Goal: Task Accomplishment & Management: Manage account settings

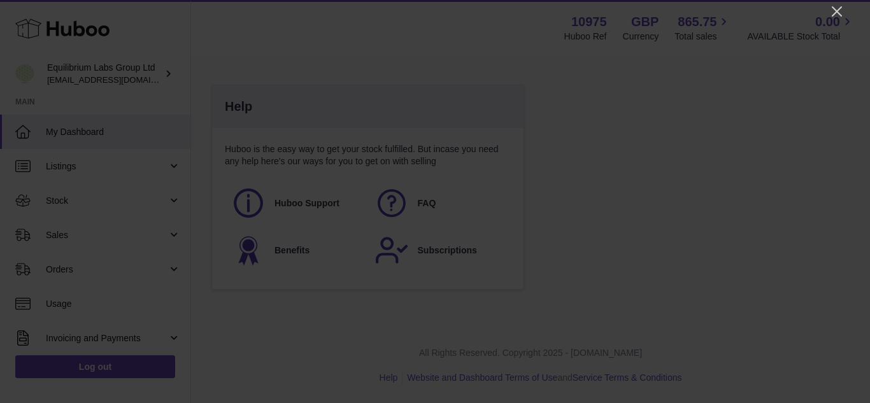
scroll to position [199, 311]
click at [842, 9] on icon "Close" at bounding box center [836, 11] width 15 height 15
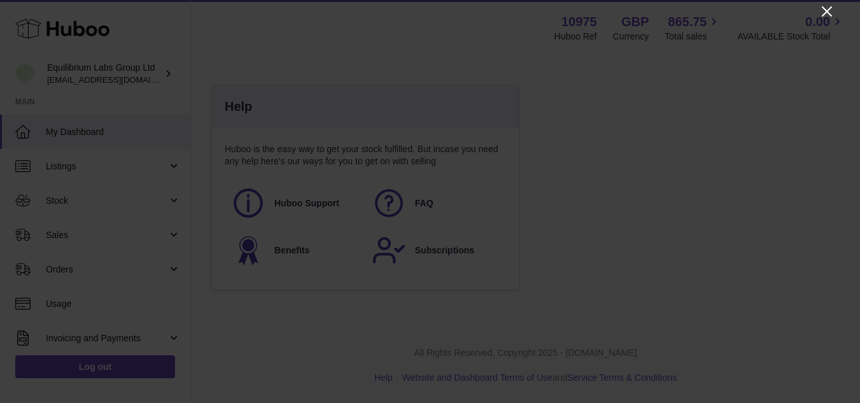
scroll to position [636513, 636405]
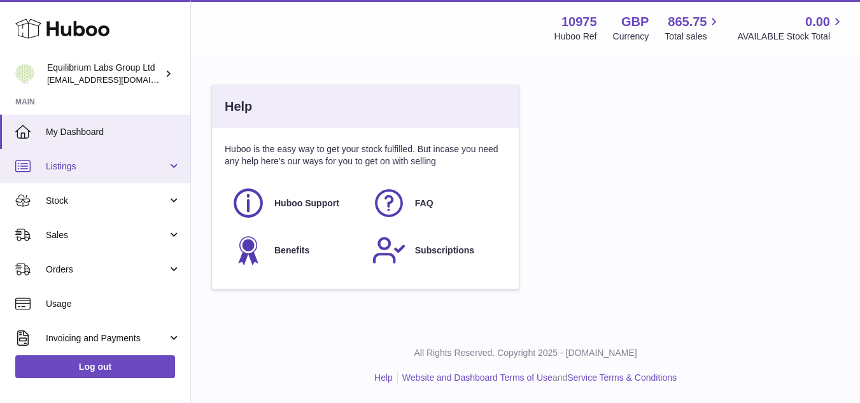
click at [66, 167] on span "Listings" at bounding box center [107, 166] width 122 height 12
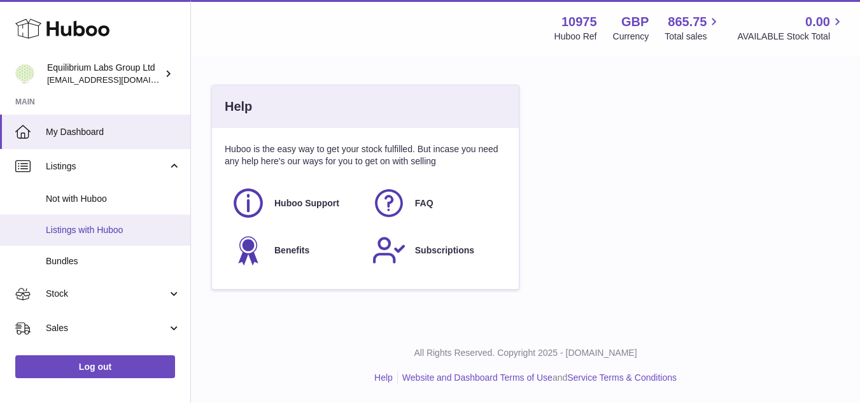
click at [79, 235] on span "Listings with Huboo" at bounding box center [113, 230] width 135 height 12
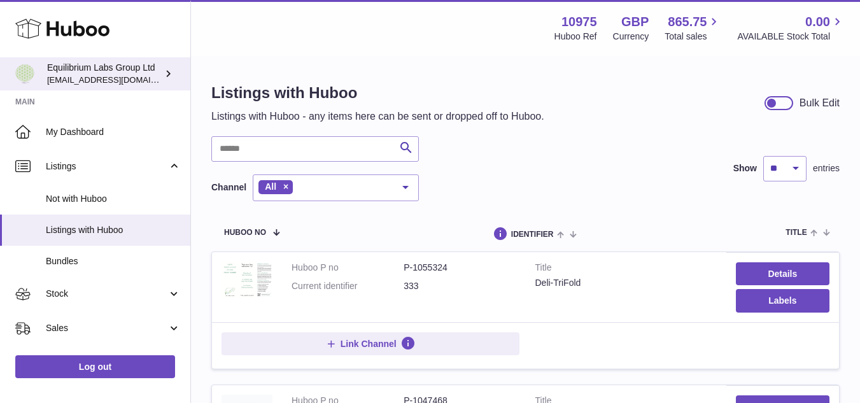
click at [110, 74] on span "[EMAIL_ADDRESS][DOMAIN_NAME]" at bounding box center [117, 79] width 140 height 10
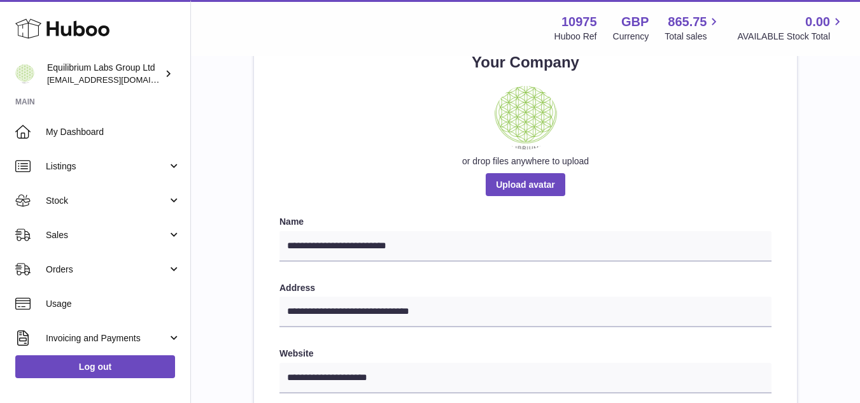
scroll to position [127, 0]
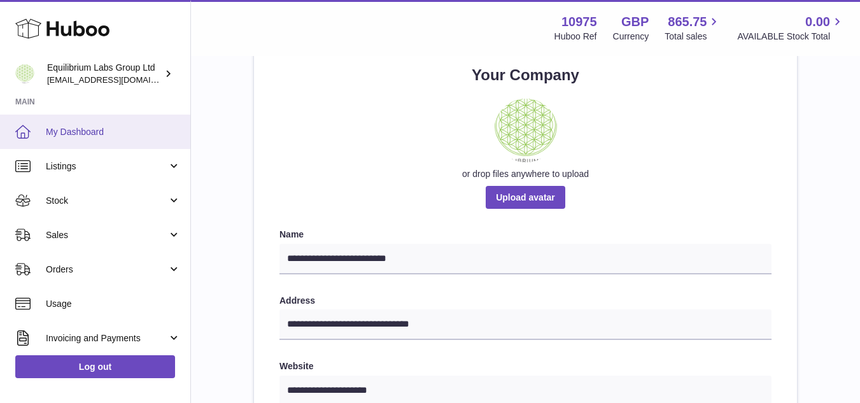
click at [71, 138] on span "My Dashboard" at bounding box center [113, 132] width 135 height 12
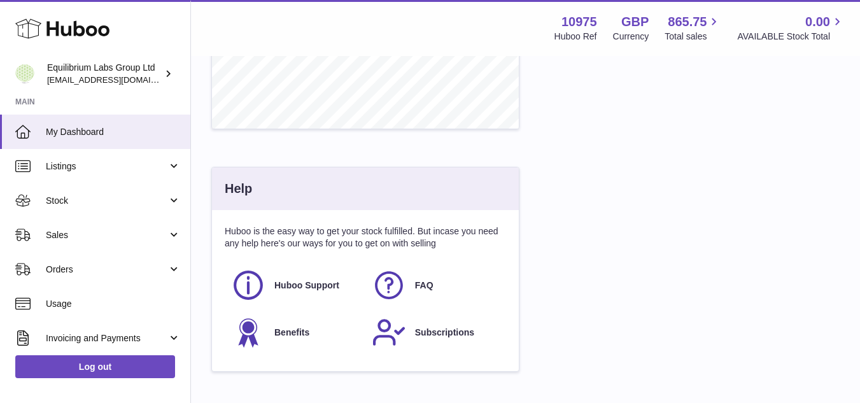
scroll to position [676, 0]
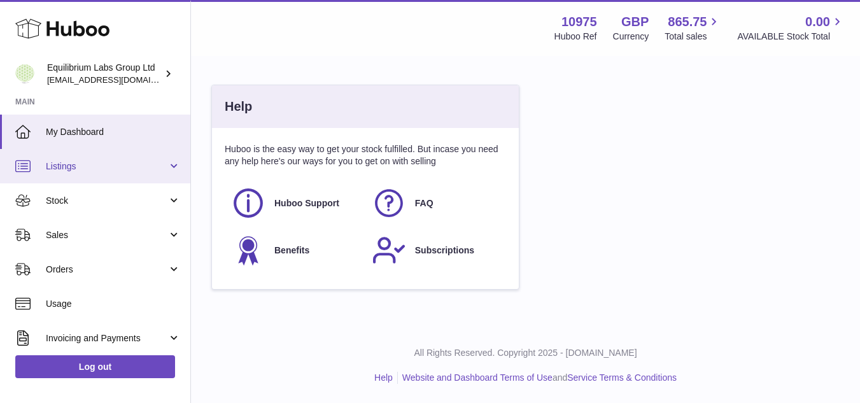
click at [159, 167] on span "Listings" at bounding box center [107, 166] width 122 height 12
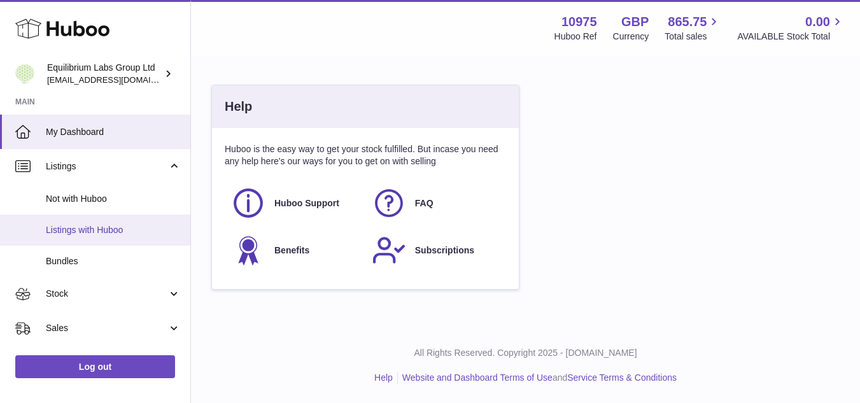
click at [100, 228] on span "Listings with Huboo" at bounding box center [113, 230] width 135 height 12
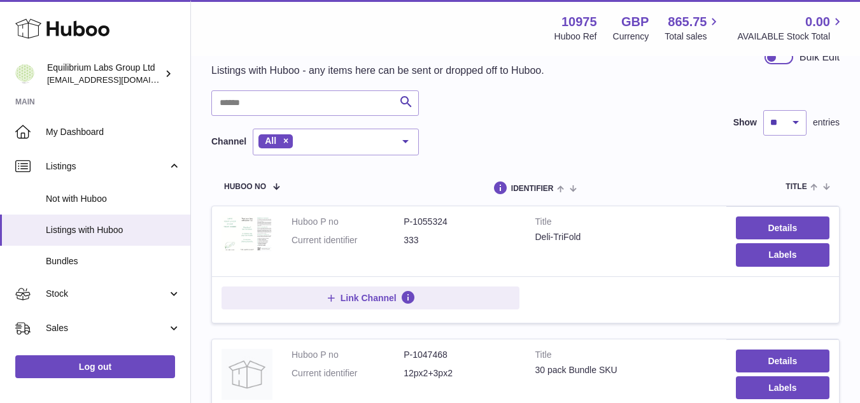
scroll to position [46, 0]
click at [778, 228] on link "Details" at bounding box center [783, 227] width 94 height 23
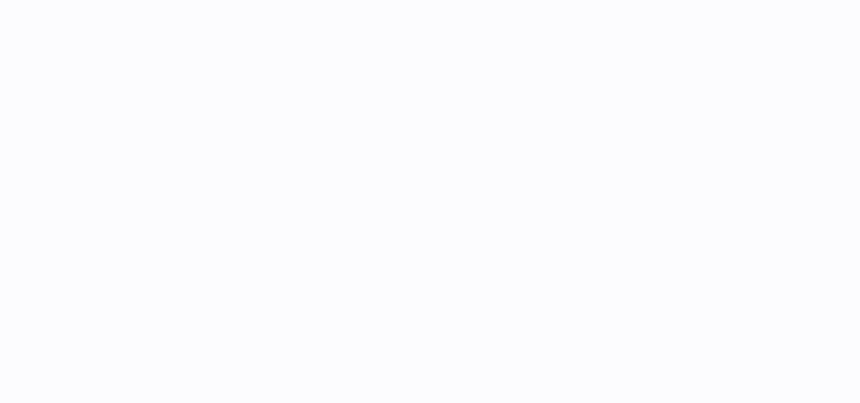
select select
select select "****"
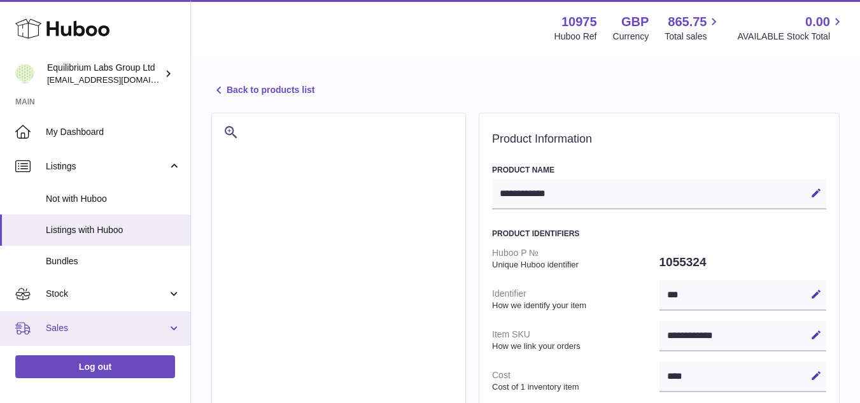
click at [171, 335] on link "Sales" at bounding box center [95, 328] width 190 height 34
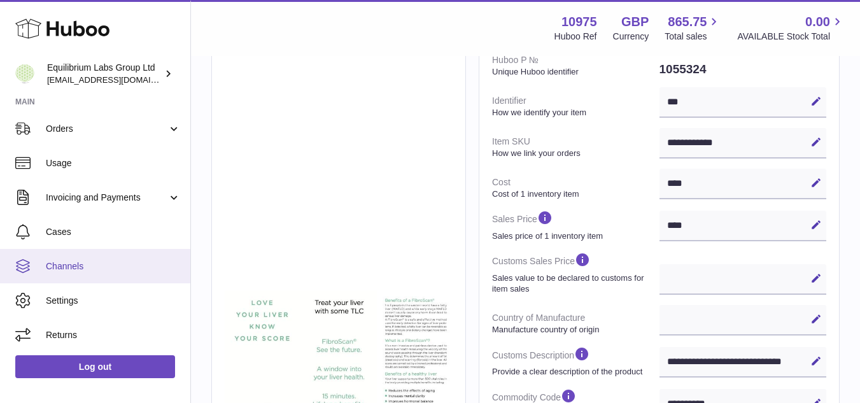
scroll to position [194, 0]
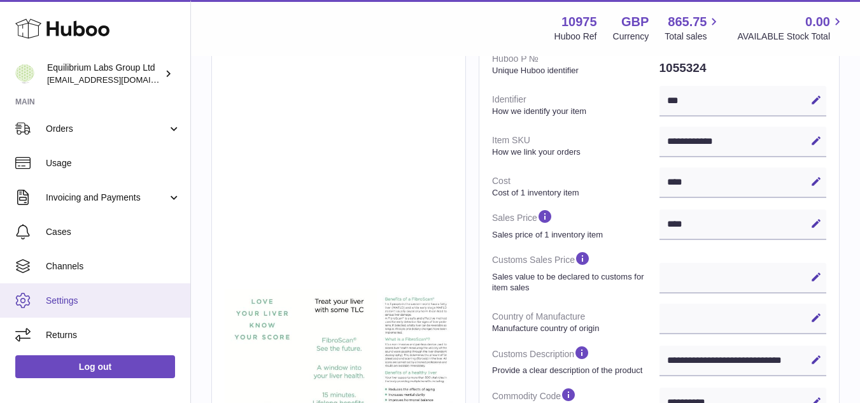
click at [78, 296] on span "Settings" at bounding box center [113, 301] width 135 height 12
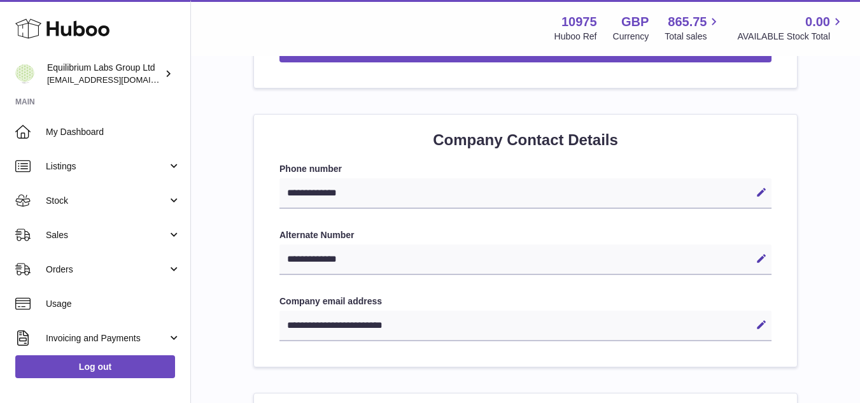
scroll to position [521, 0]
drag, startPoint x: 371, startPoint y: 194, endPoint x: 316, endPoint y: 188, distance: 54.4
click at [316, 188] on div "**********" at bounding box center [526, 193] width 492 height 31
click at [763, 188] on icon at bounding box center [761, 191] width 11 height 11
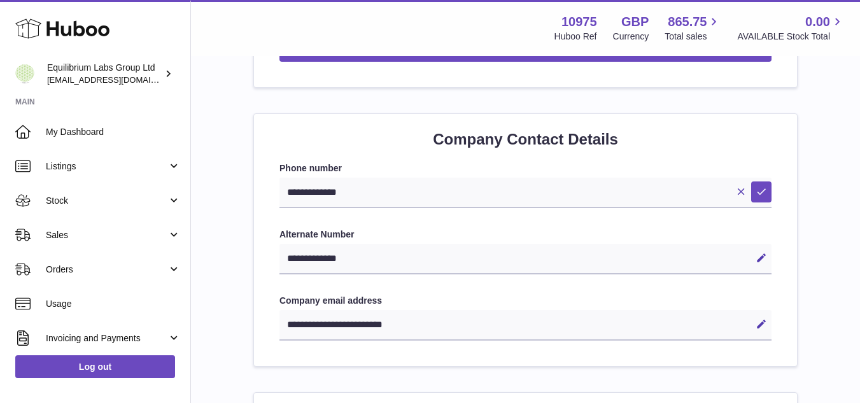
click at [761, 142] on h2 "Company Contact Details" at bounding box center [526, 139] width 492 height 20
click at [425, 220] on div "**********" at bounding box center [526, 251] width 492 height 178
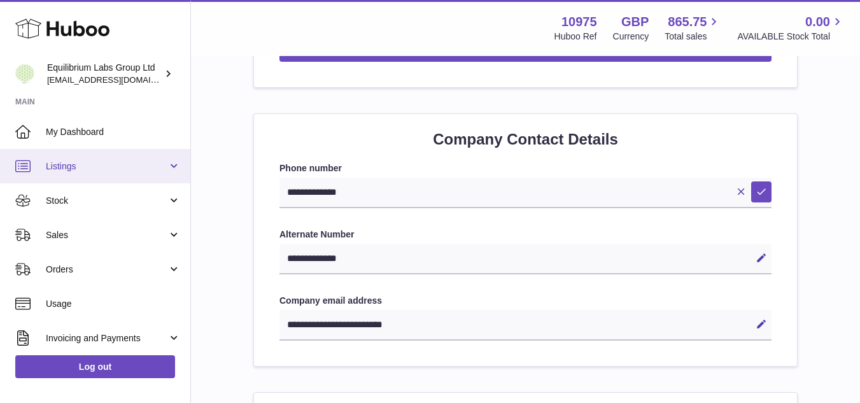
click at [118, 172] on span "Listings" at bounding box center [107, 166] width 122 height 12
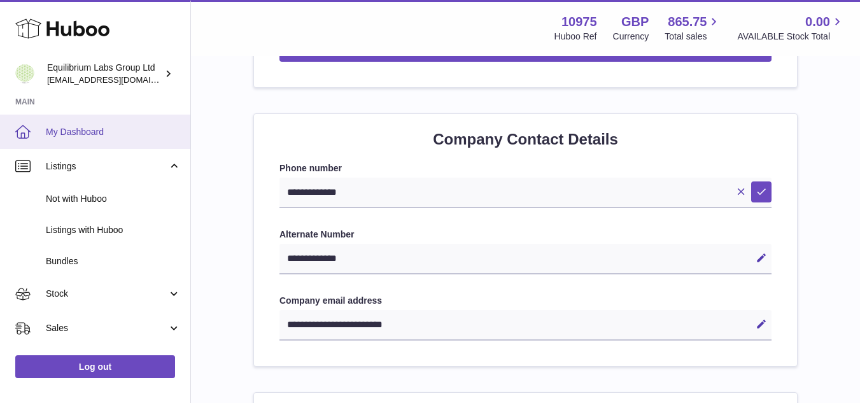
click at [113, 131] on span "My Dashboard" at bounding box center [113, 132] width 135 height 12
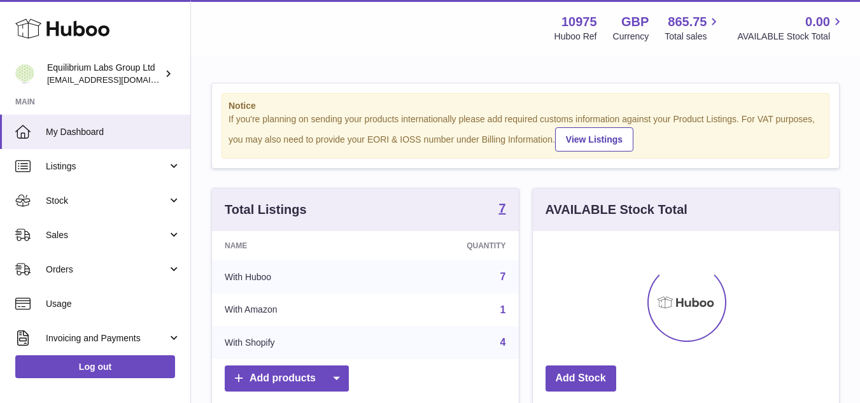
scroll to position [199, 306]
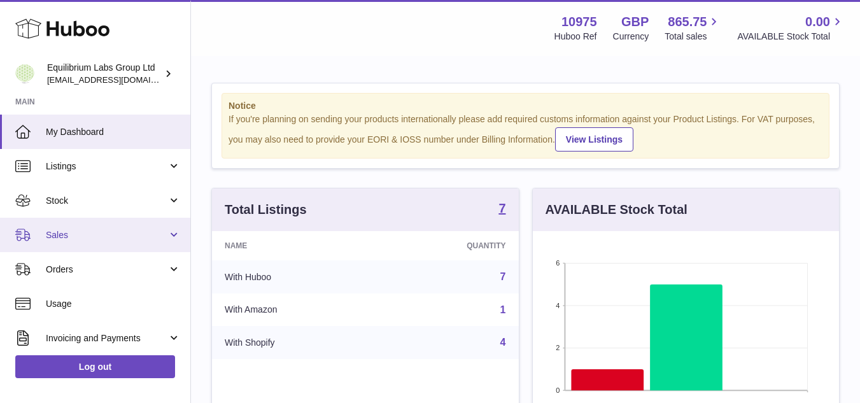
click at [79, 237] on span "Sales" at bounding box center [107, 235] width 122 height 12
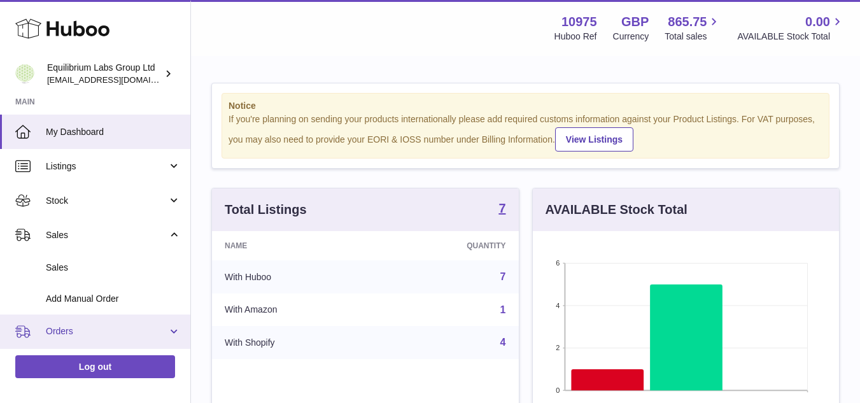
click at [73, 321] on link "Orders" at bounding box center [95, 332] width 190 height 34
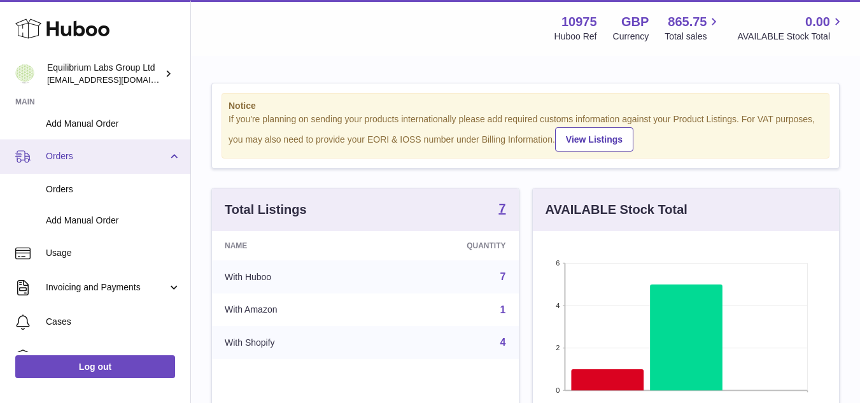
scroll to position [176, 0]
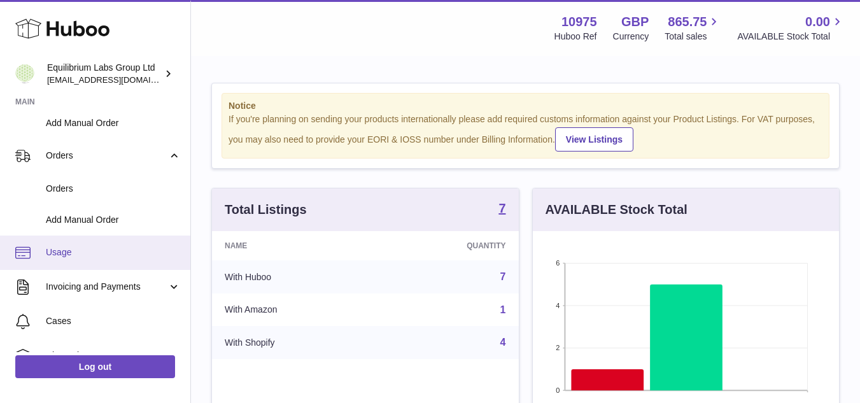
click at [59, 243] on link "Usage" at bounding box center [95, 253] width 190 height 34
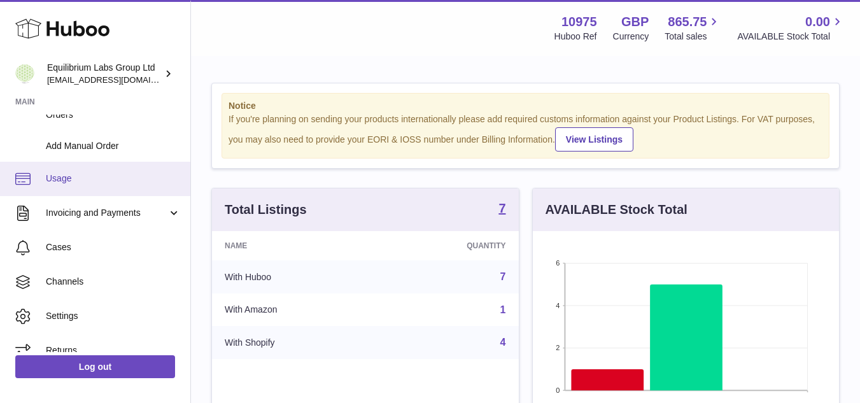
scroll to position [266, 0]
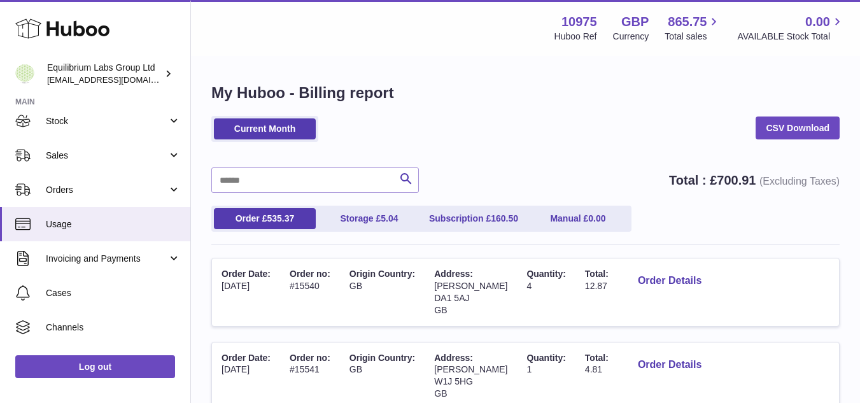
scroll to position [141, 0]
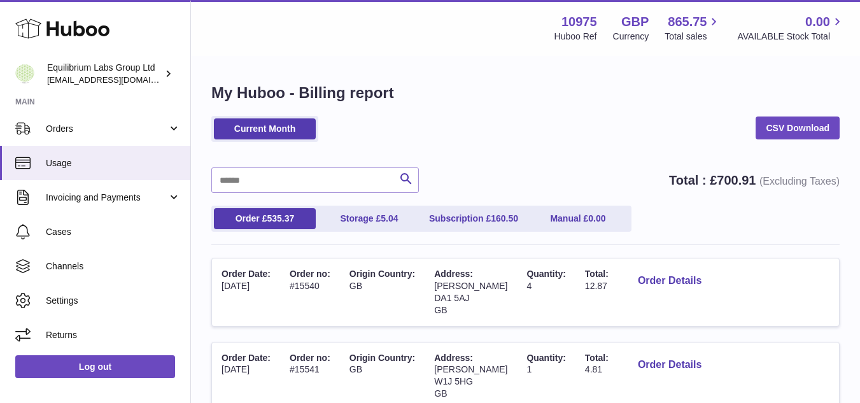
click at [67, 297] on span "Settings" at bounding box center [113, 301] width 135 height 12
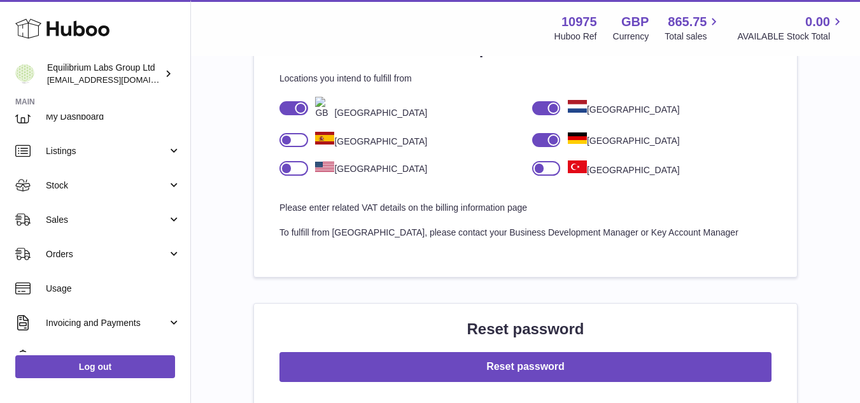
scroll to position [893, 0]
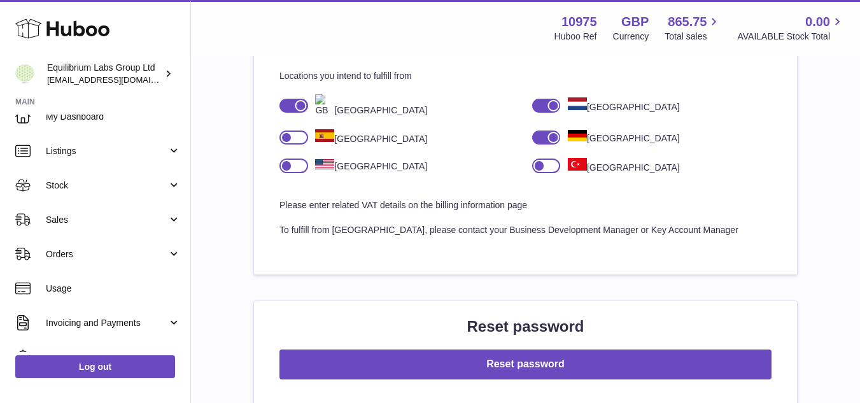
click at [238, 203] on div "**********" at bounding box center [525, 87] width 628 height 1796
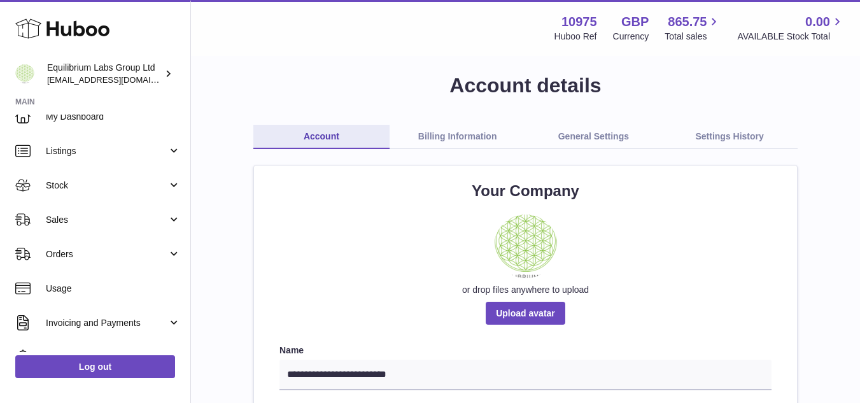
scroll to position [0, 0]
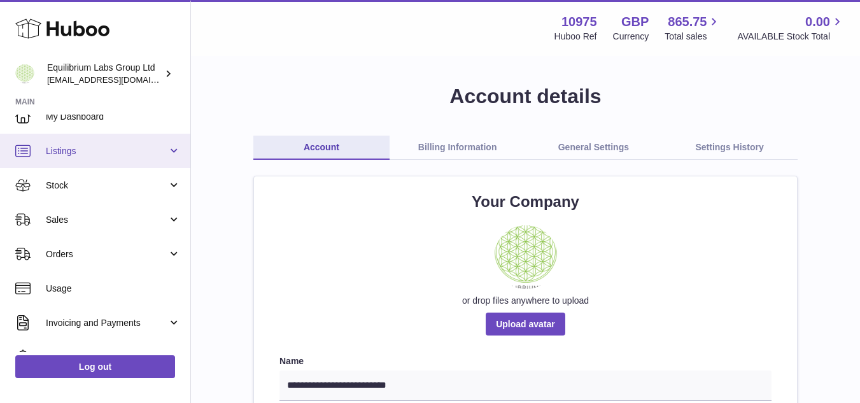
click at [73, 155] on span "Listings" at bounding box center [107, 151] width 122 height 12
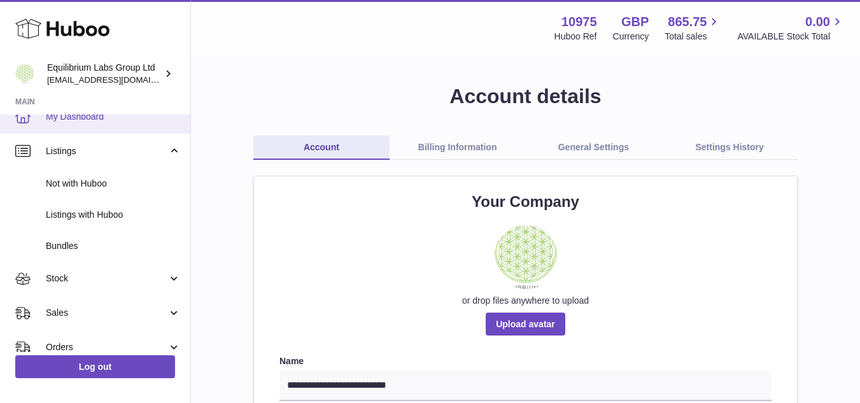
click at [84, 116] on span "My Dashboard" at bounding box center [113, 117] width 135 height 12
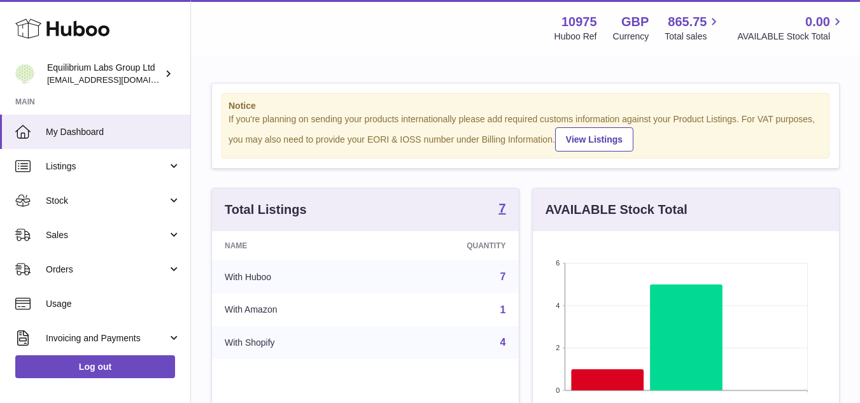
scroll to position [199, 306]
click at [80, 129] on span "My Dashboard" at bounding box center [113, 132] width 135 height 12
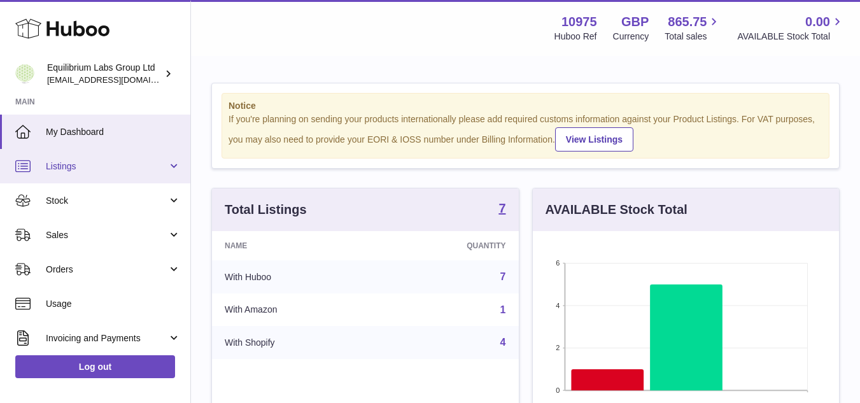
click at [85, 164] on span "Listings" at bounding box center [107, 166] width 122 height 12
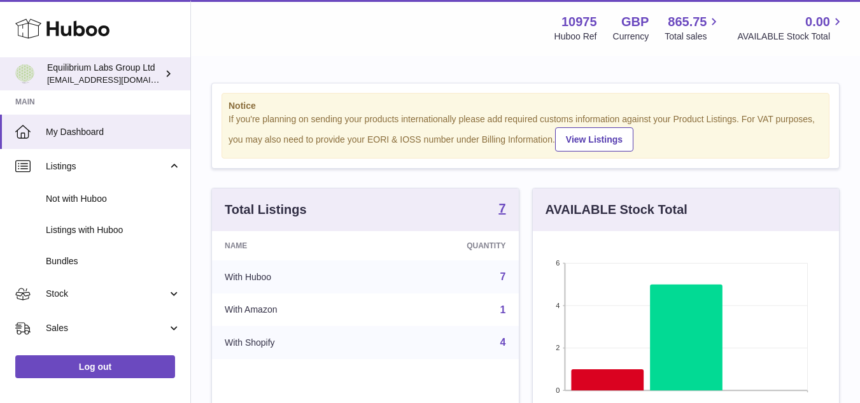
click at [61, 75] on span "[EMAIL_ADDRESS][DOMAIN_NAME]" at bounding box center [117, 79] width 140 height 10
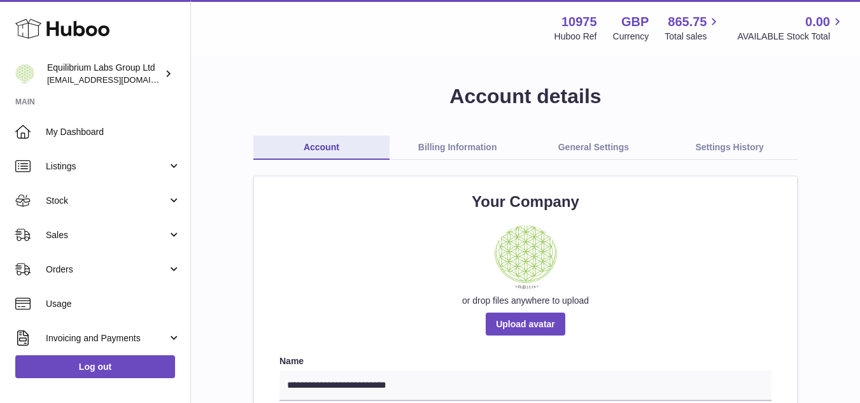
click at [477, 149] on link "Billing Information" at bounding box center [458, 148] width 136 height 24
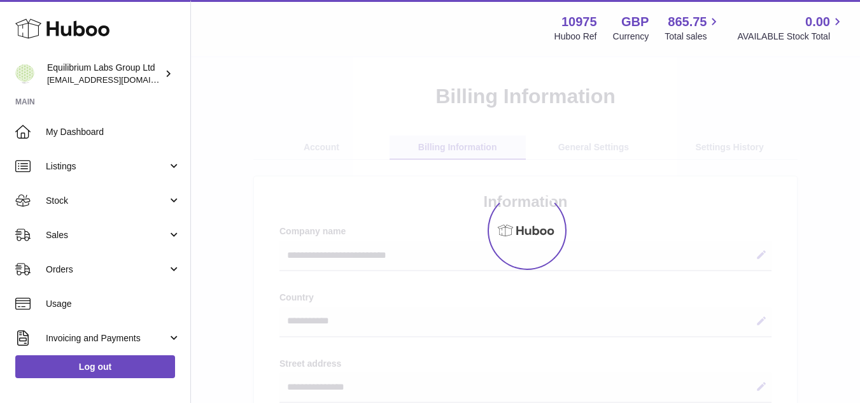
select select "**"
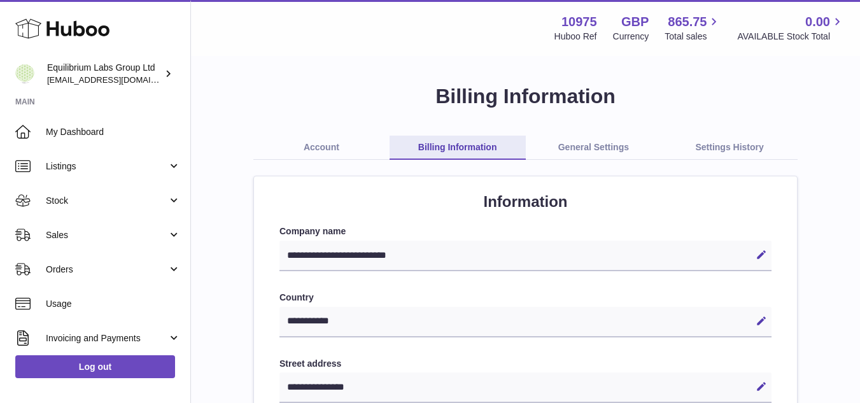
click at [612, 148] on link "General Settings" at bounding box center [594, 148] width 136 height 24
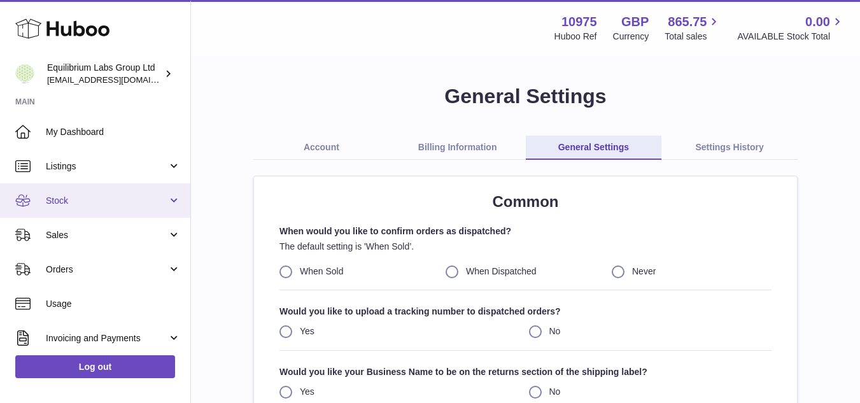
click at [74, 213] on link "Stock" at bounding box center [95, 200] width 190 height 34
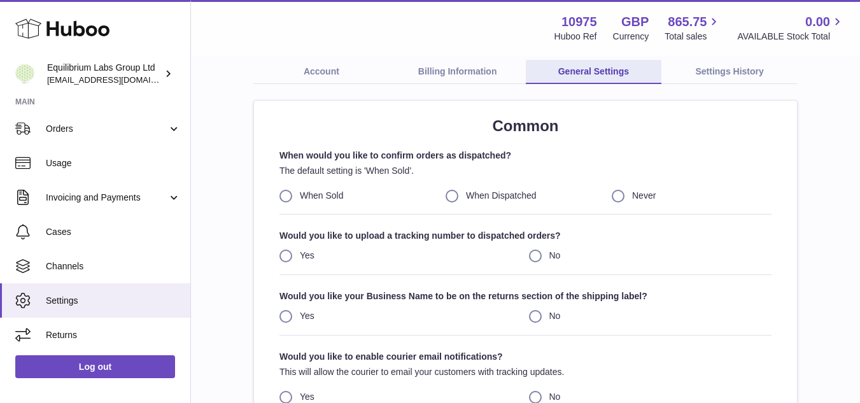
scroll to position [76, 0]
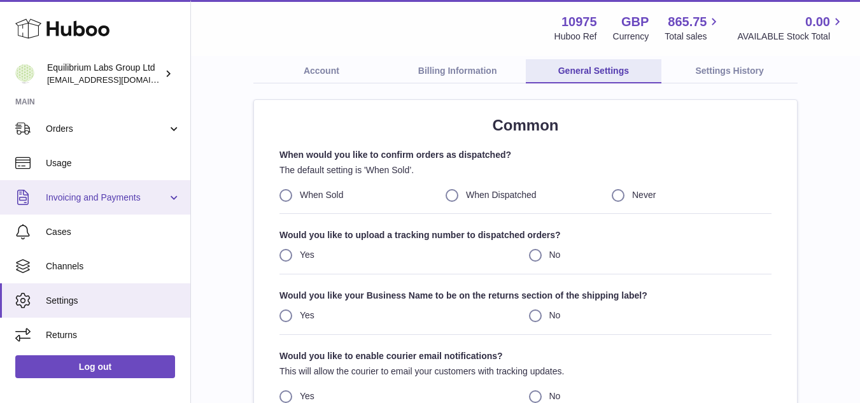
click at [76, 197] on span "Invoicing and Payments" at bounding box center [107, 198] width 122 height 12
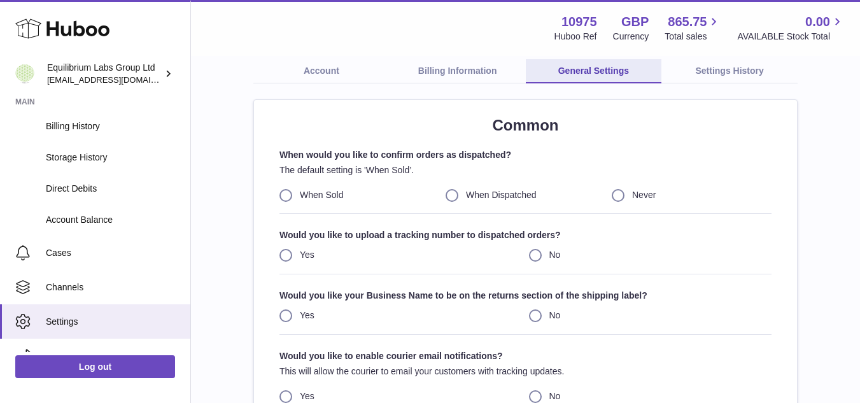
scroll to position [421, 0]
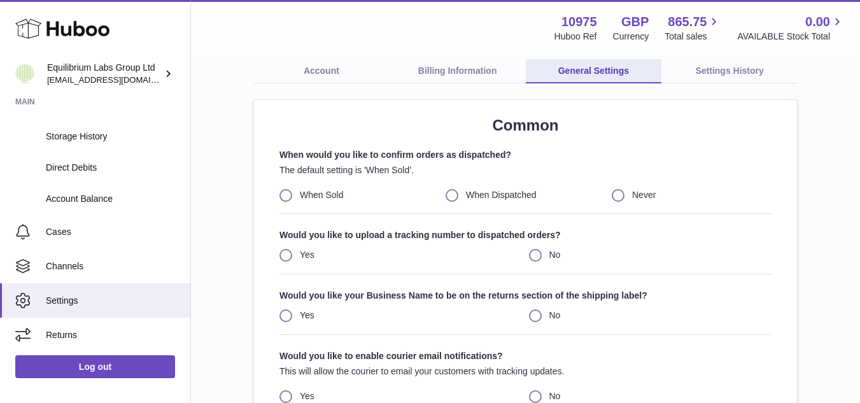
click at [334, 66] on link "Account" at bounding box center [321, 71] width 136 height 24
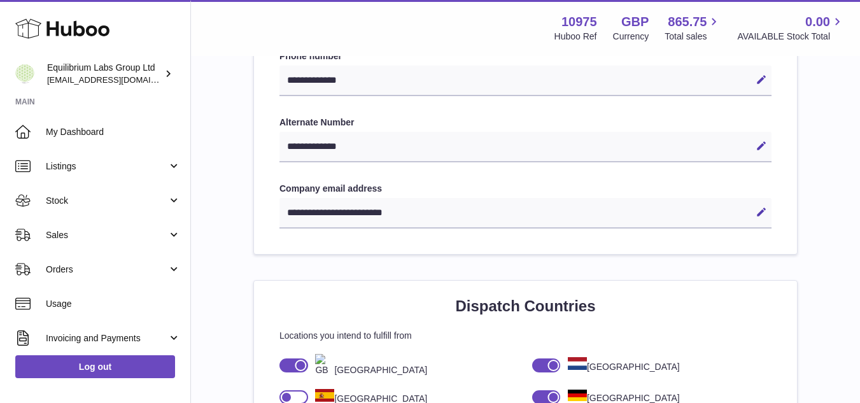
scroll to position [635, 0]
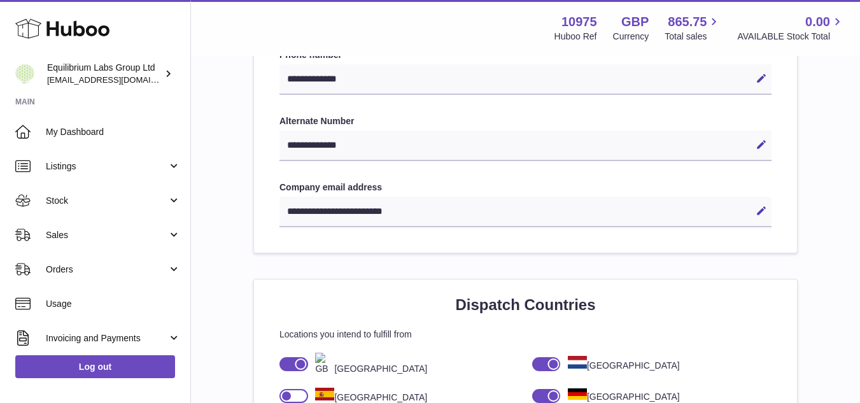
drag, startPoint x: 374, startPoint y: 79, endPoint x: 303, endPoint y: 77, distance: 70.7
click at [303, 77] on div "**********" at bounding box center [526, 79] width 492 height 31
click at [765, 76] on icon at bounding box center [761, 78] width 11 height 11
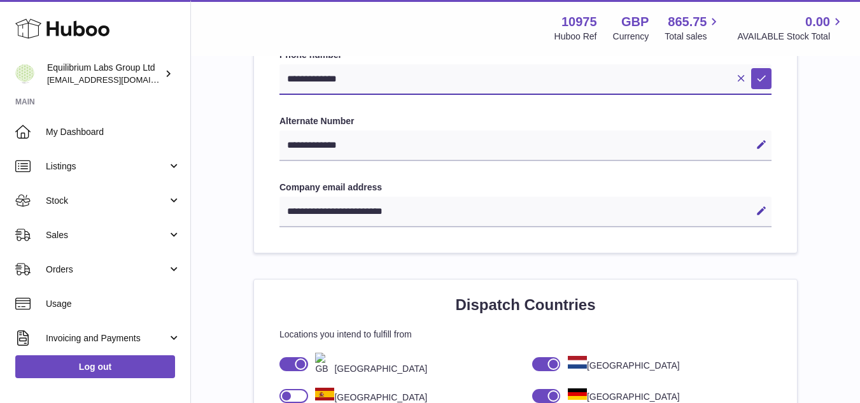
drag, startPoint x: 376, startPoint y: 80, endPoint x: 270, endPoint y: 75, distance: 106.5
click at [270, 75] on div "**********" at bounding box center [525, 127] width 543 height 252
click at [411, 25] on div "Menu Huboo 10975 Huboo Ref GBP Currency 865.75 Total sales 0.00 AVAILABLE Stock…" at bounding box center [525, 27] width 639 height 29
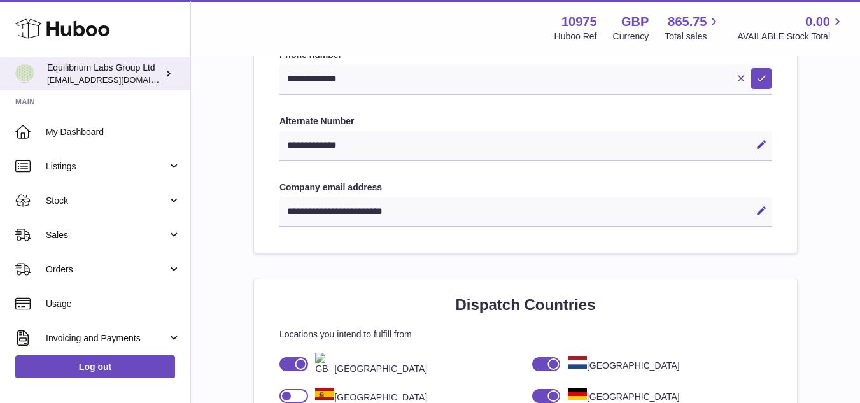
click at [120, 74] on span "[EMAIL_ADDRESS][DOMAIN_NAME]" at bounding box center [117, 79] width 140 height 10
